Goal: Transaction & Acquisition: Purchase product/service

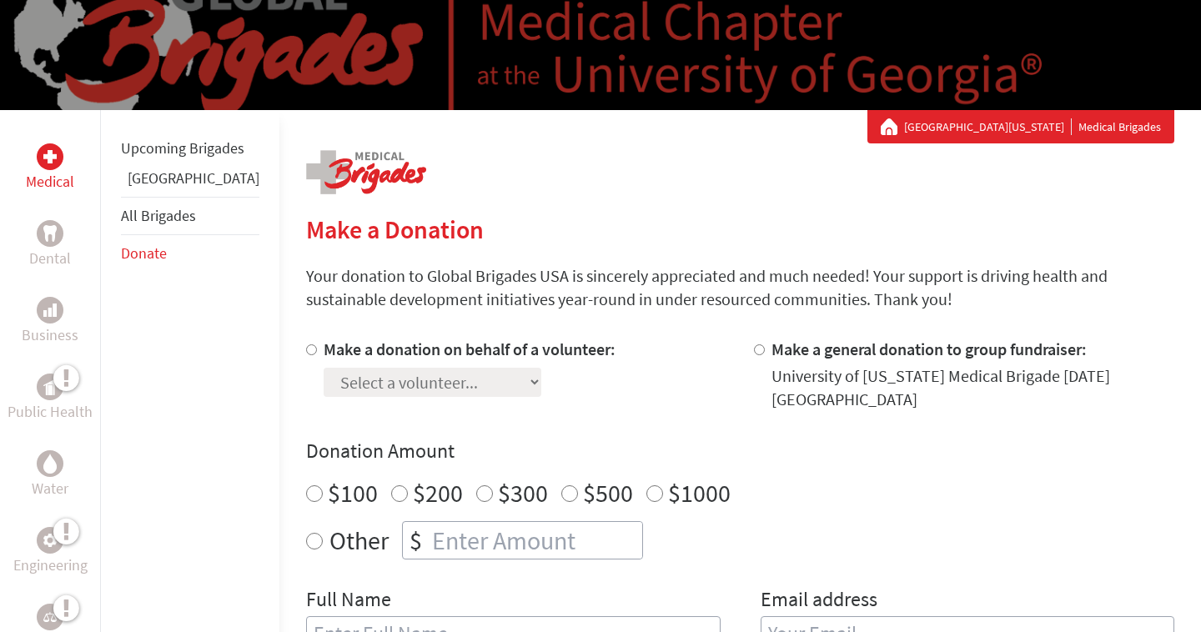
scroll to position [161, 0]
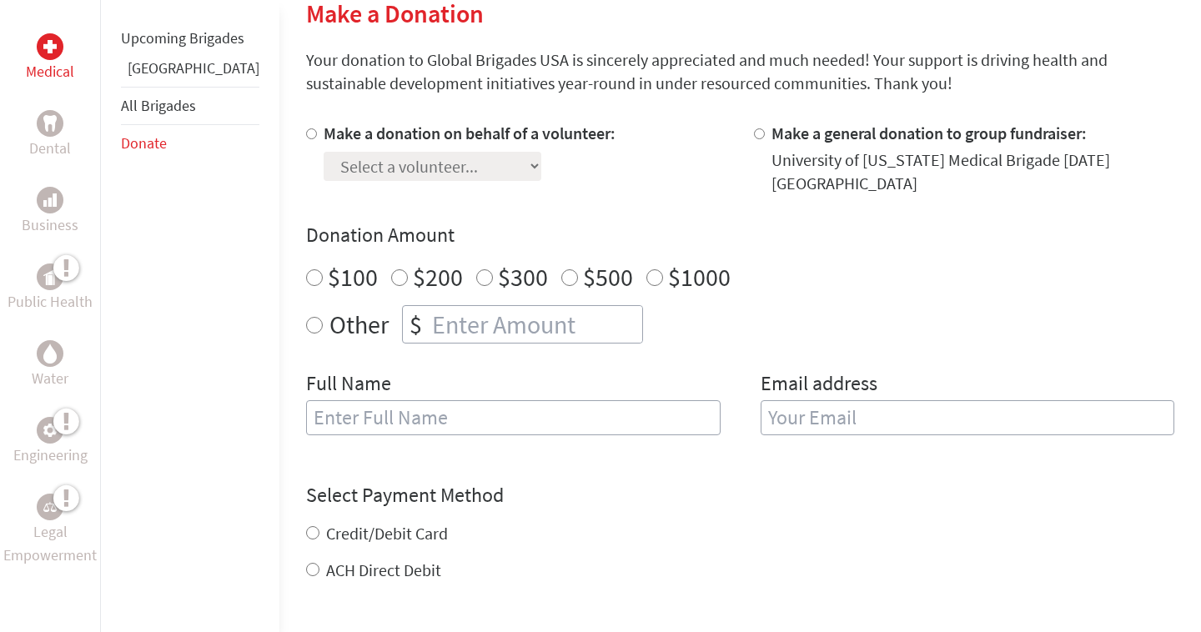
scroll to position [234, 0]
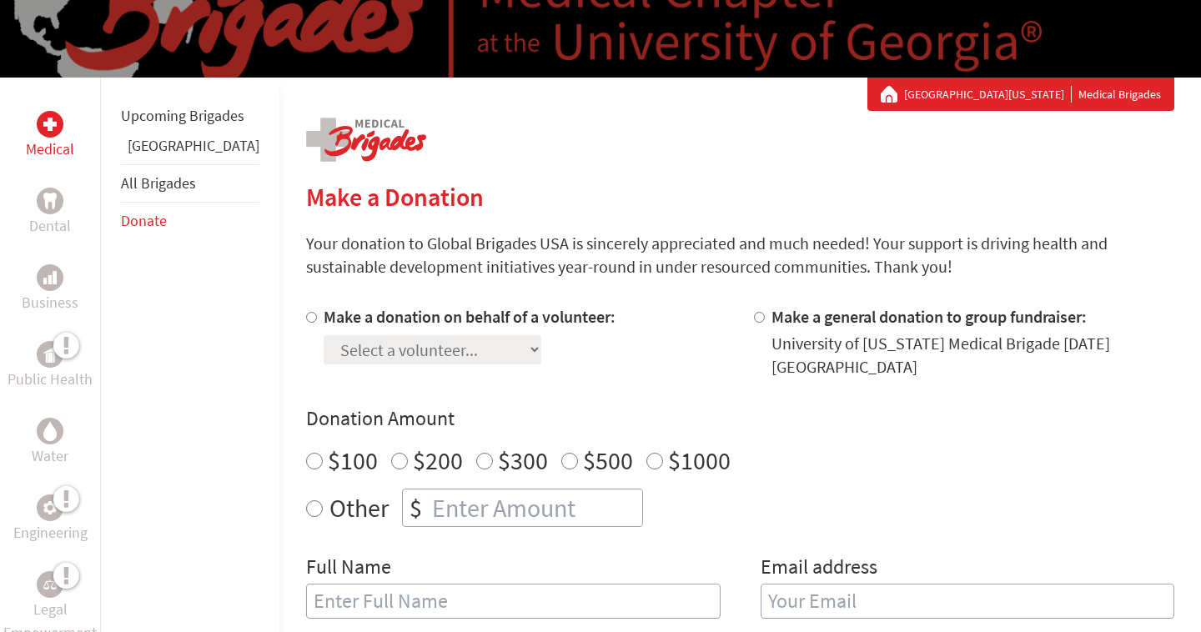
click at [754, 323] on input "Make a general donation to group fundraiser:" at bounding box center [759, 317] width 11 height 11
radio input "true"
click at [359, 327] on label "Make a donation on behalf of a volunteer:" at bounding box center [470, 316] width 292 height 21
click at [317, 323] on input "Make a donation on behalf of a volunteer:" at bounding box center [311, 317] width 11 height 11
radio input "true"
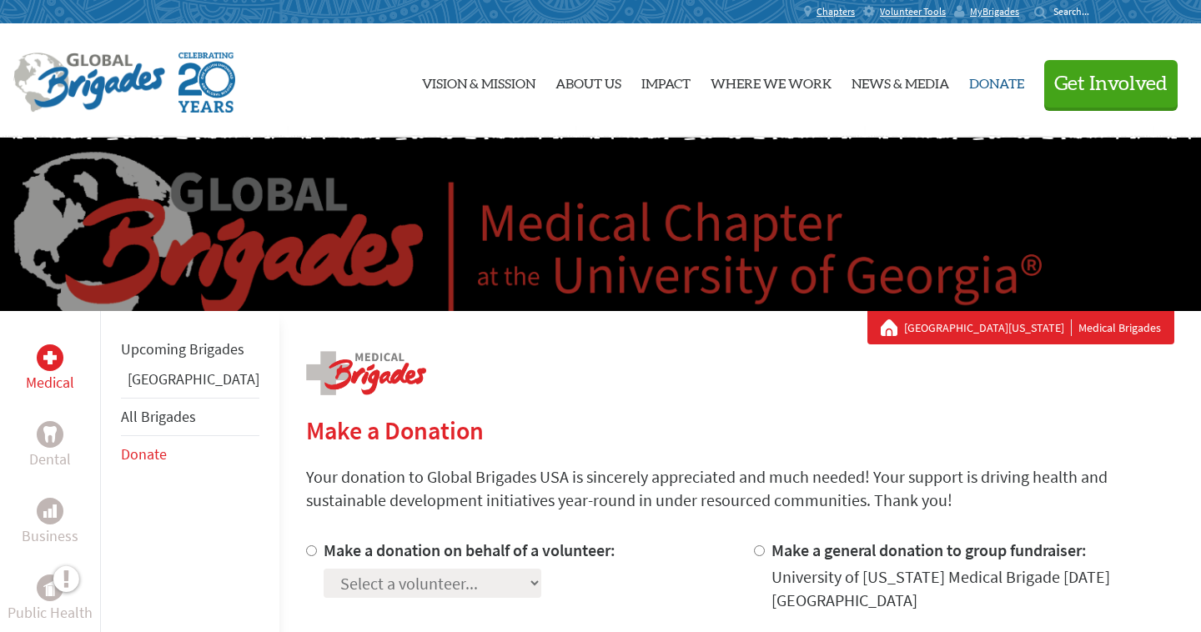
click at [992, 73] on link "Donate" at bounding box center [996, 81] width 55 height 87
click at [1009, 8] on span "MyBrigades" at bounding box center [994, 11] width 49 height 13
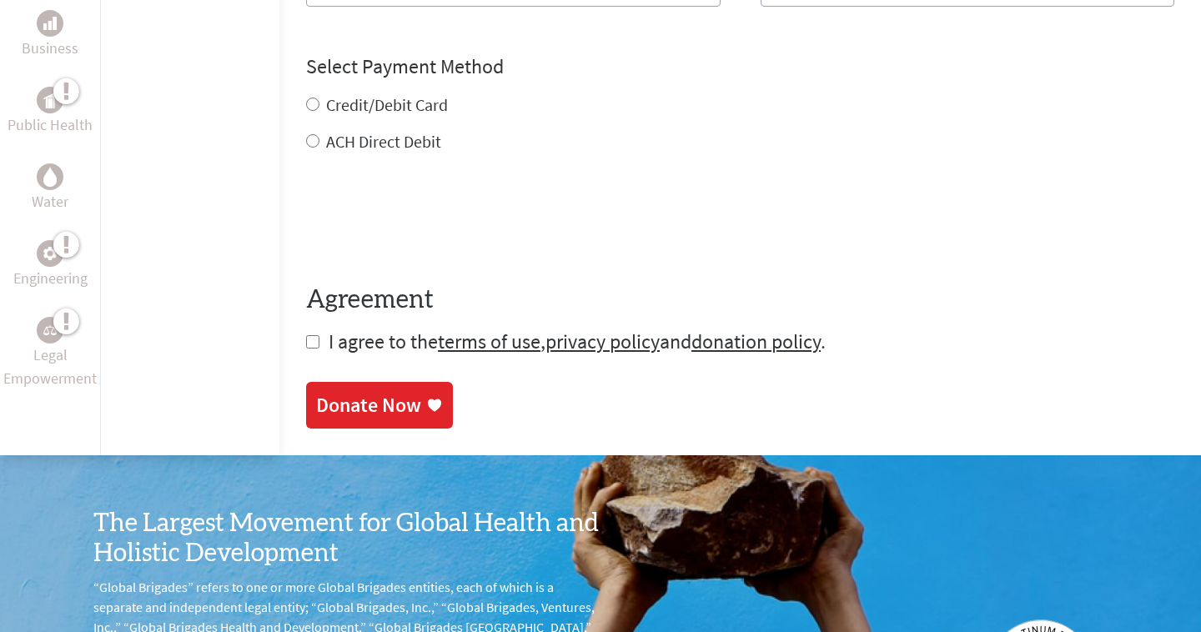
scroll to position [1113, 0]
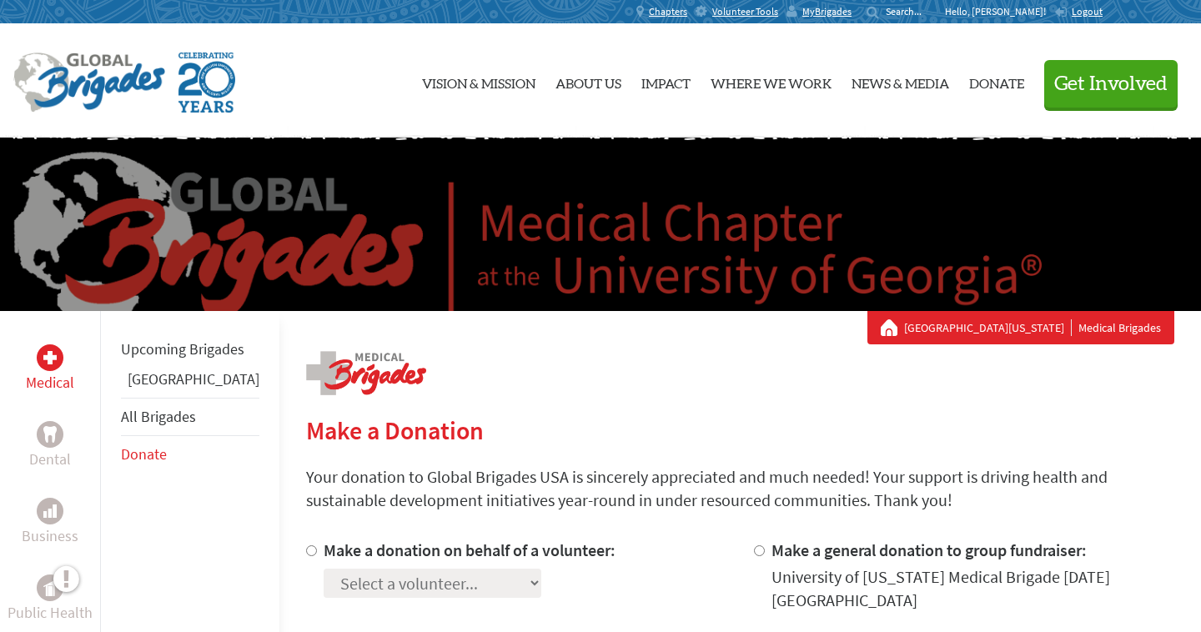
click at [48, 349] on div at bounding box center [50, 357] width 27 height 27
